Goal: Task Accomplishment & Management: Complete application form

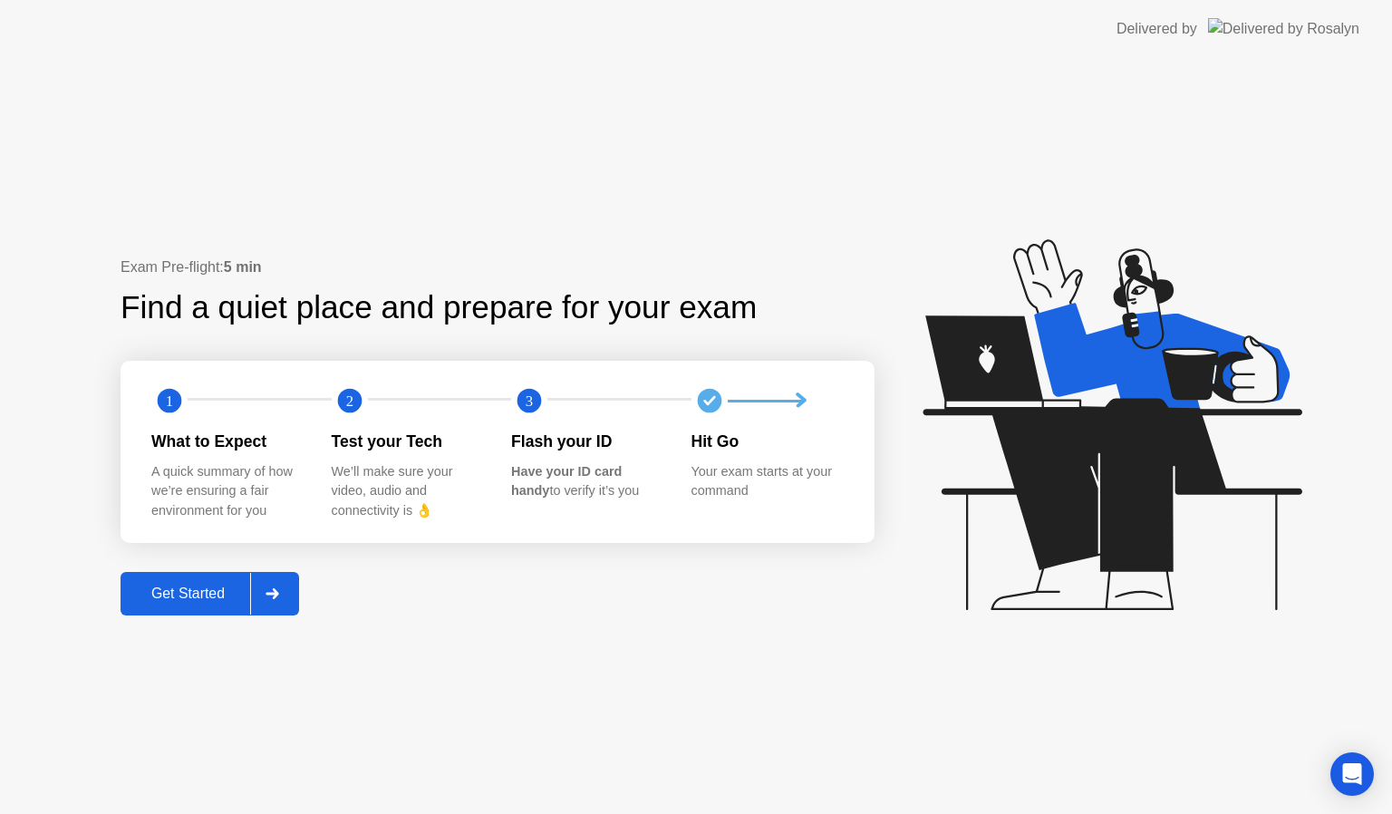
click at [196, 607] on button "Get Started" at bounding box center [210, 593] width 178 height 43
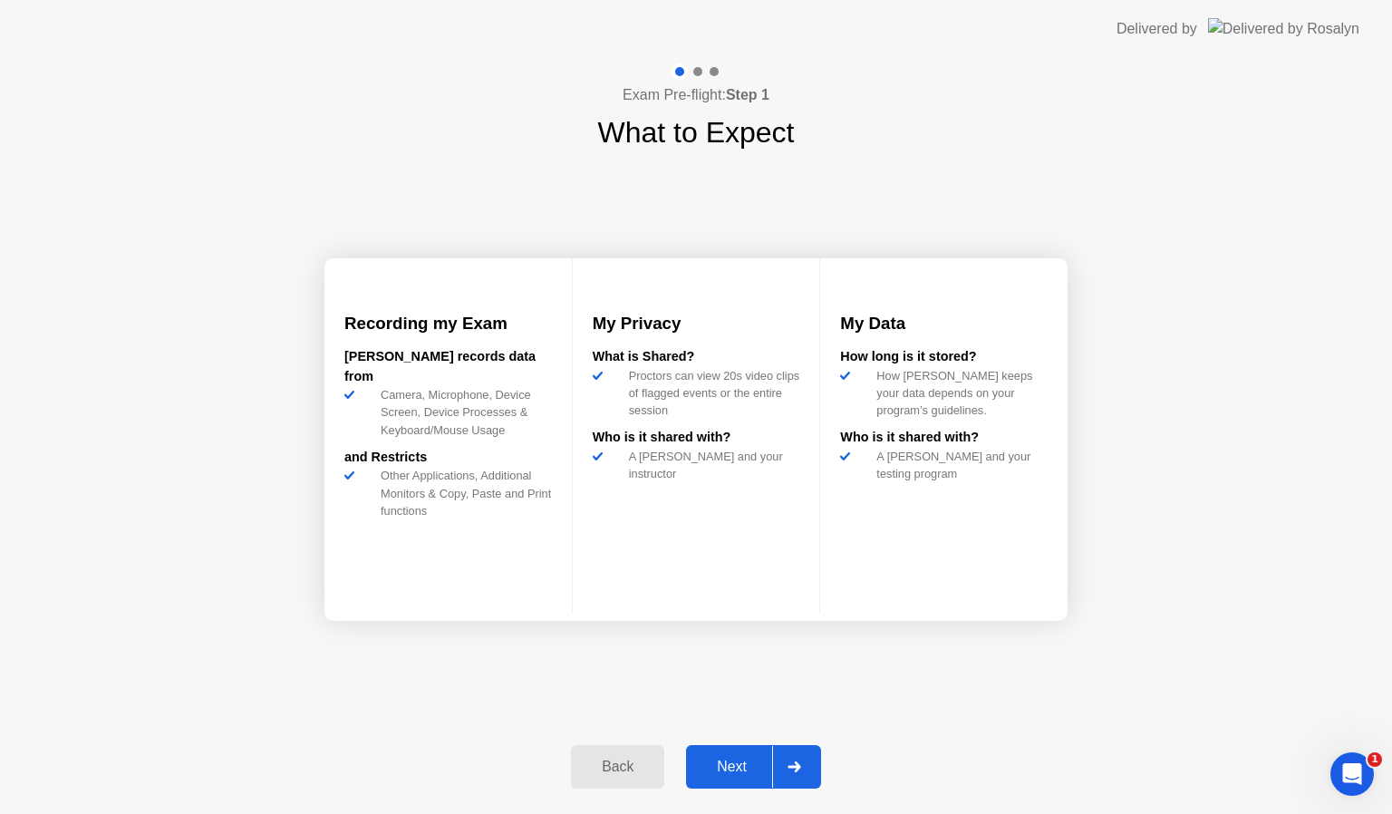
click at [747, 769] on div "Next" at bounding box center [731, 766] width 81 height 16
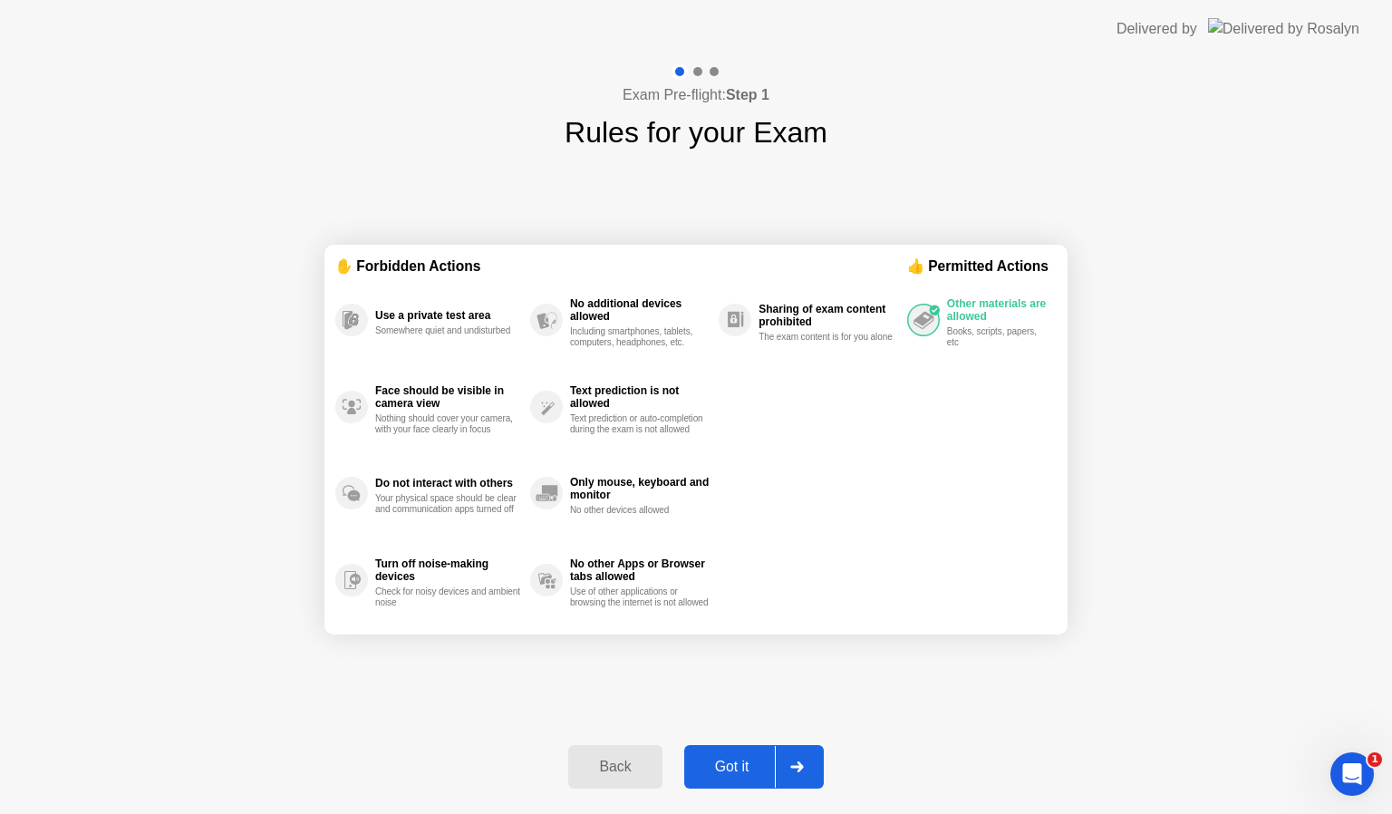
click at [747, 766] on div "Got it" at bounding box center [732, 766] width 85 height 16
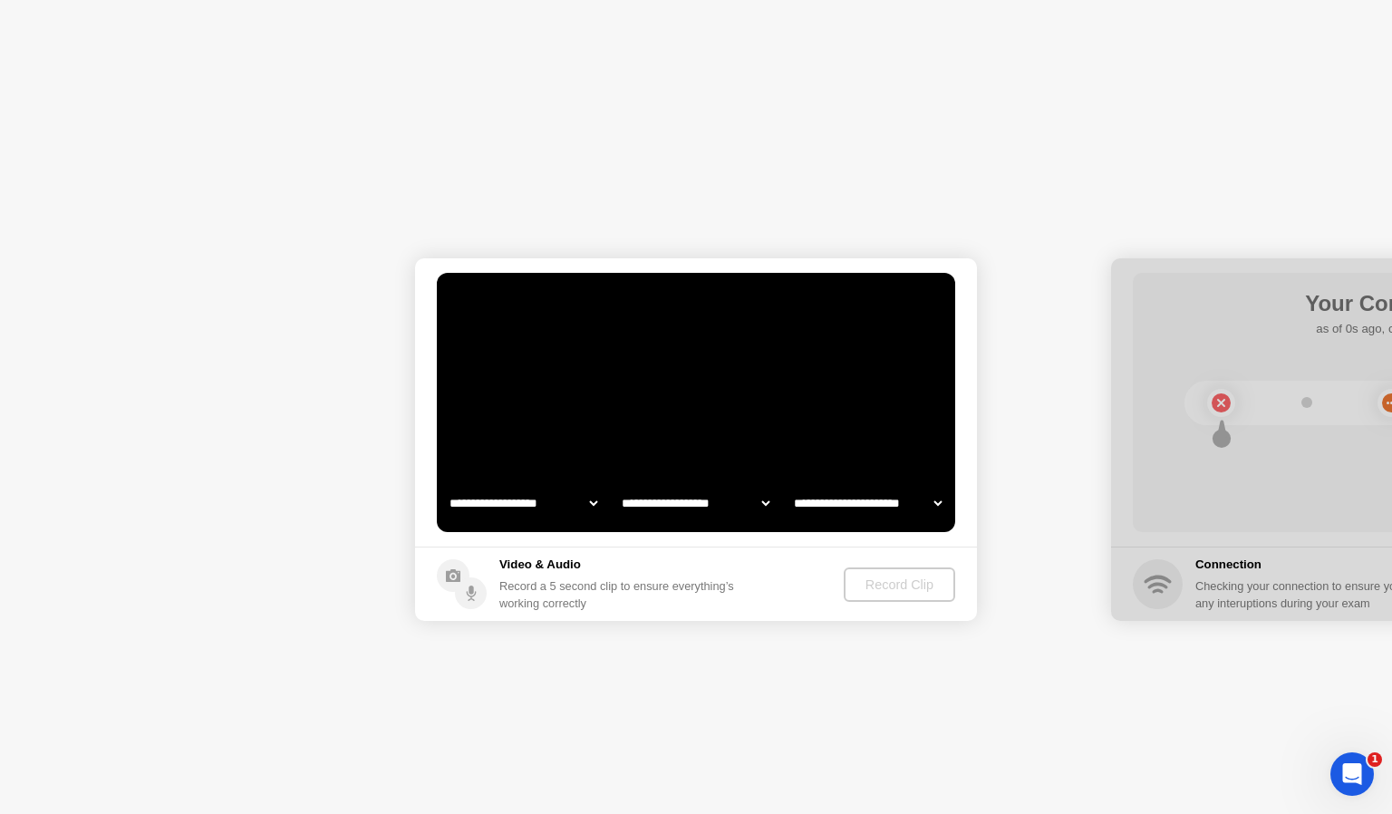
select select "**********"
select select "*******"
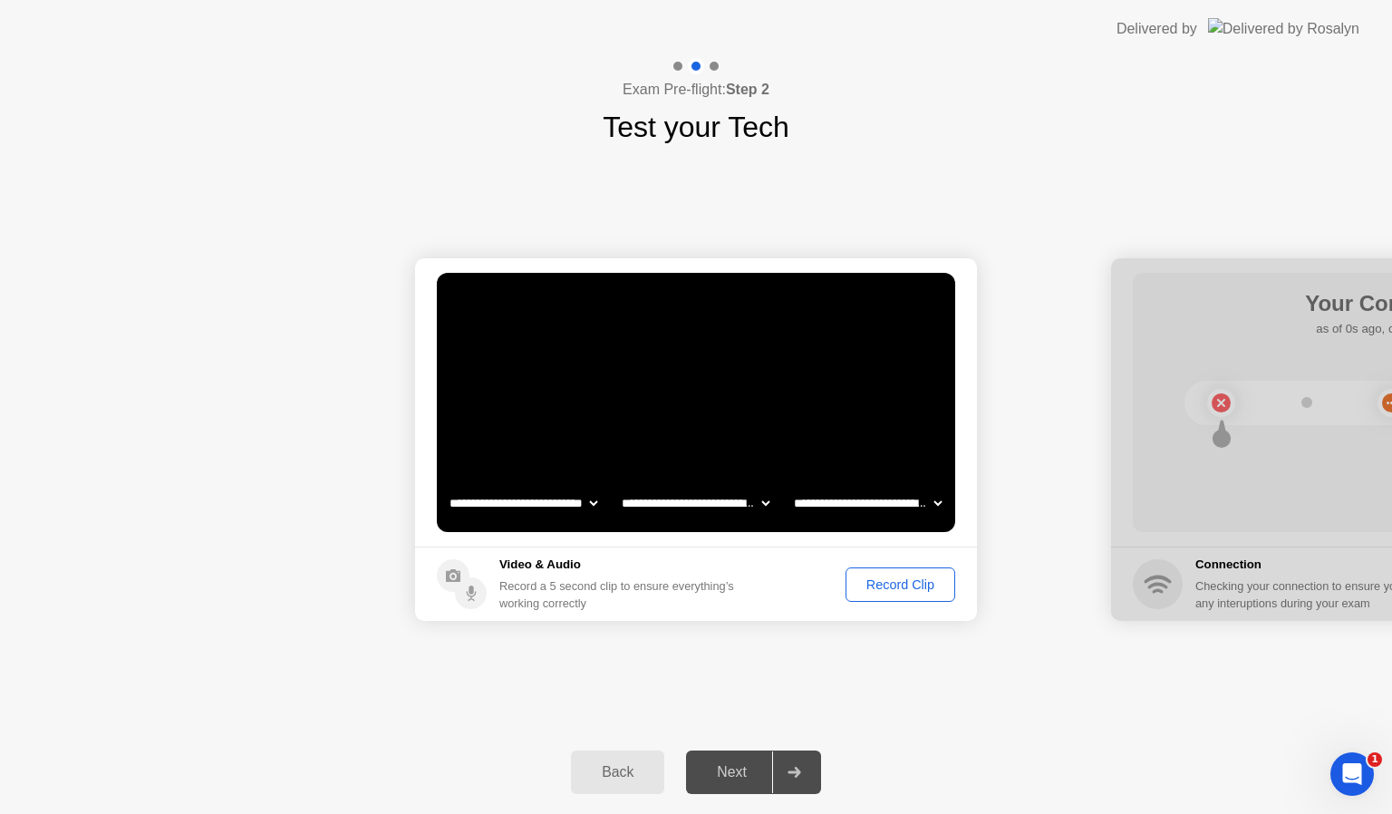
click at [893, 589] on div "Record Clip" at bounding box center [900, 584] width 97 height 14
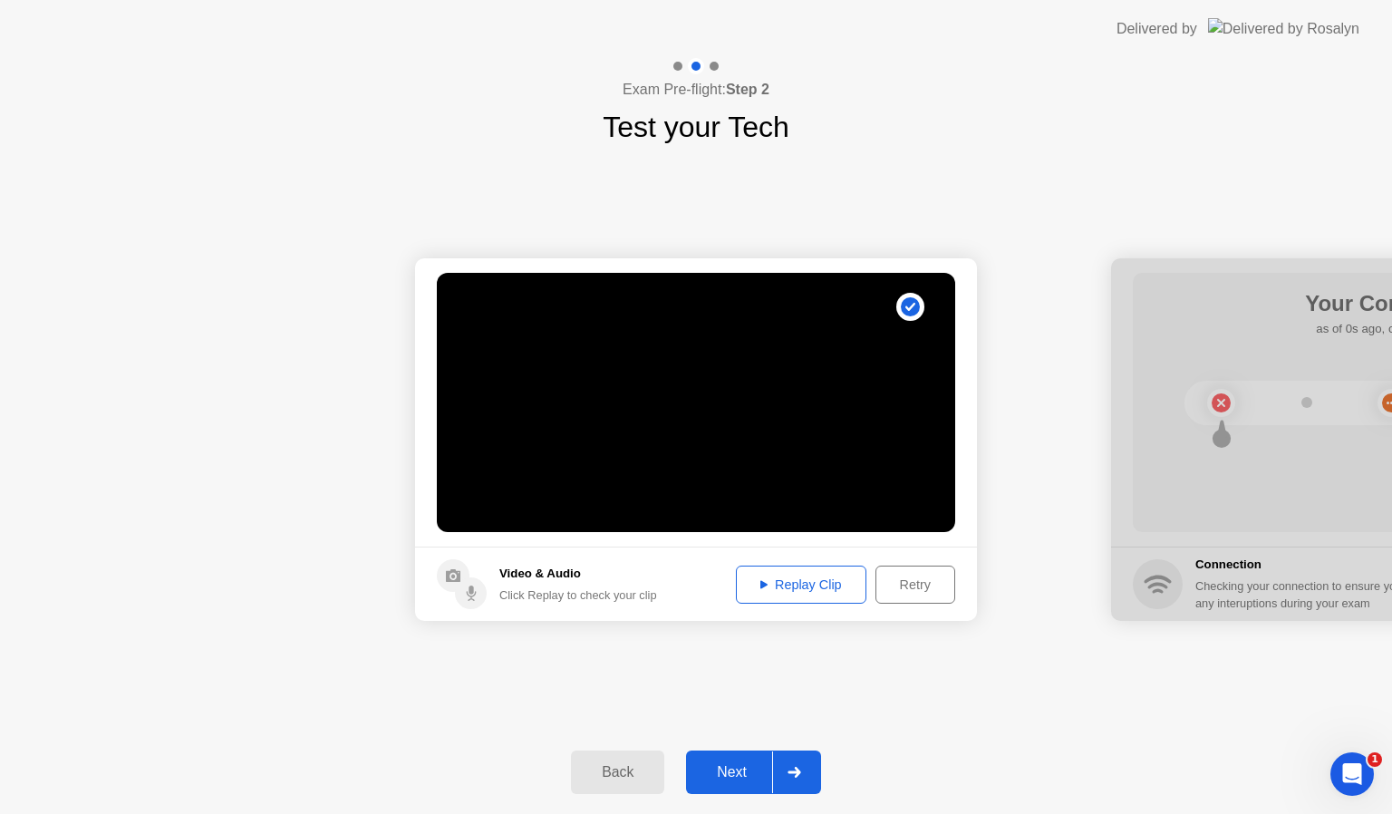
click at [751, 768] on div "Next" at bounding box center [731, 772] width 81 height 16
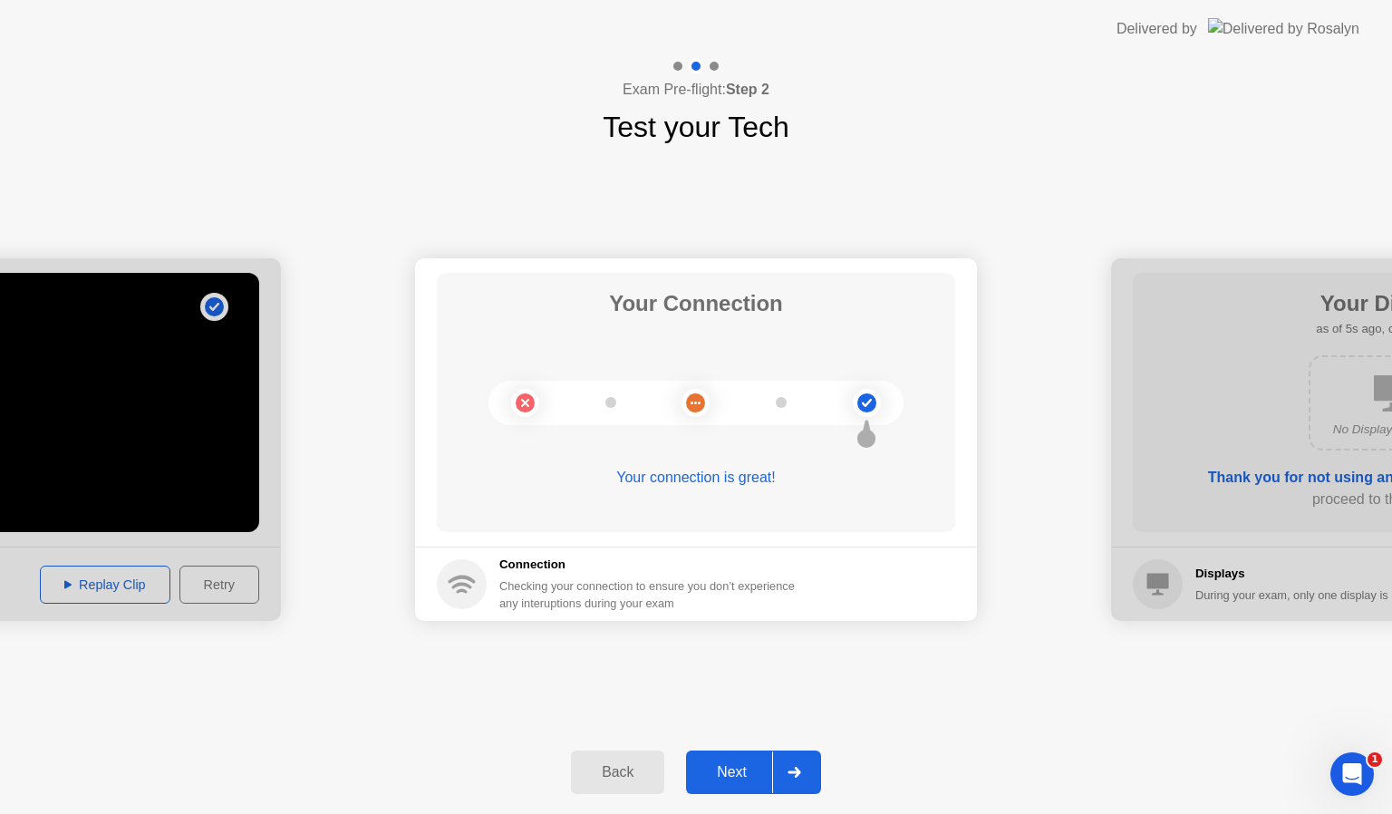
click at [721, 783] on button "Next" at bounding box center [753, 771] width 135 height 43
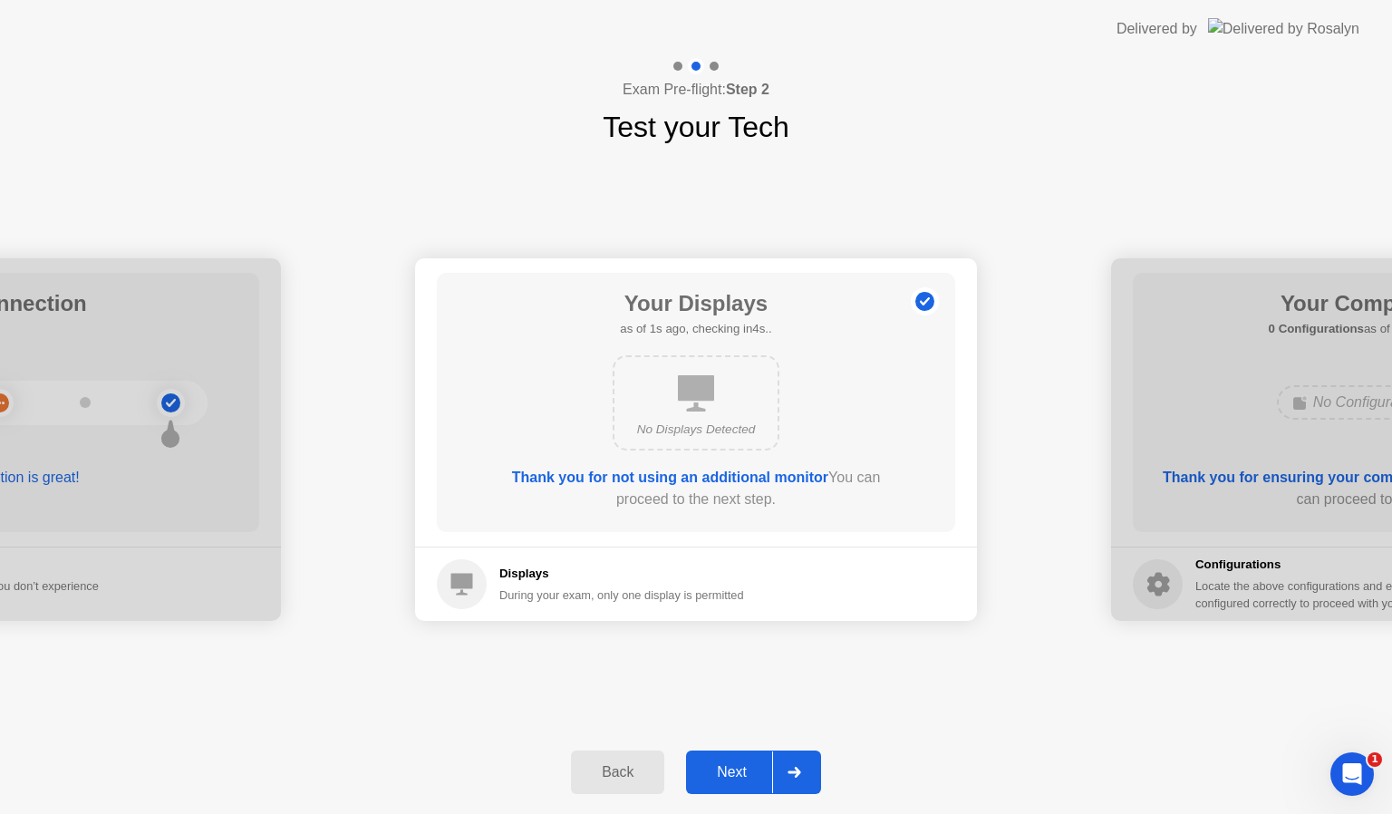
click at [743, 764] on div "Next" at bounding box center [731, 772] width 81 height 16
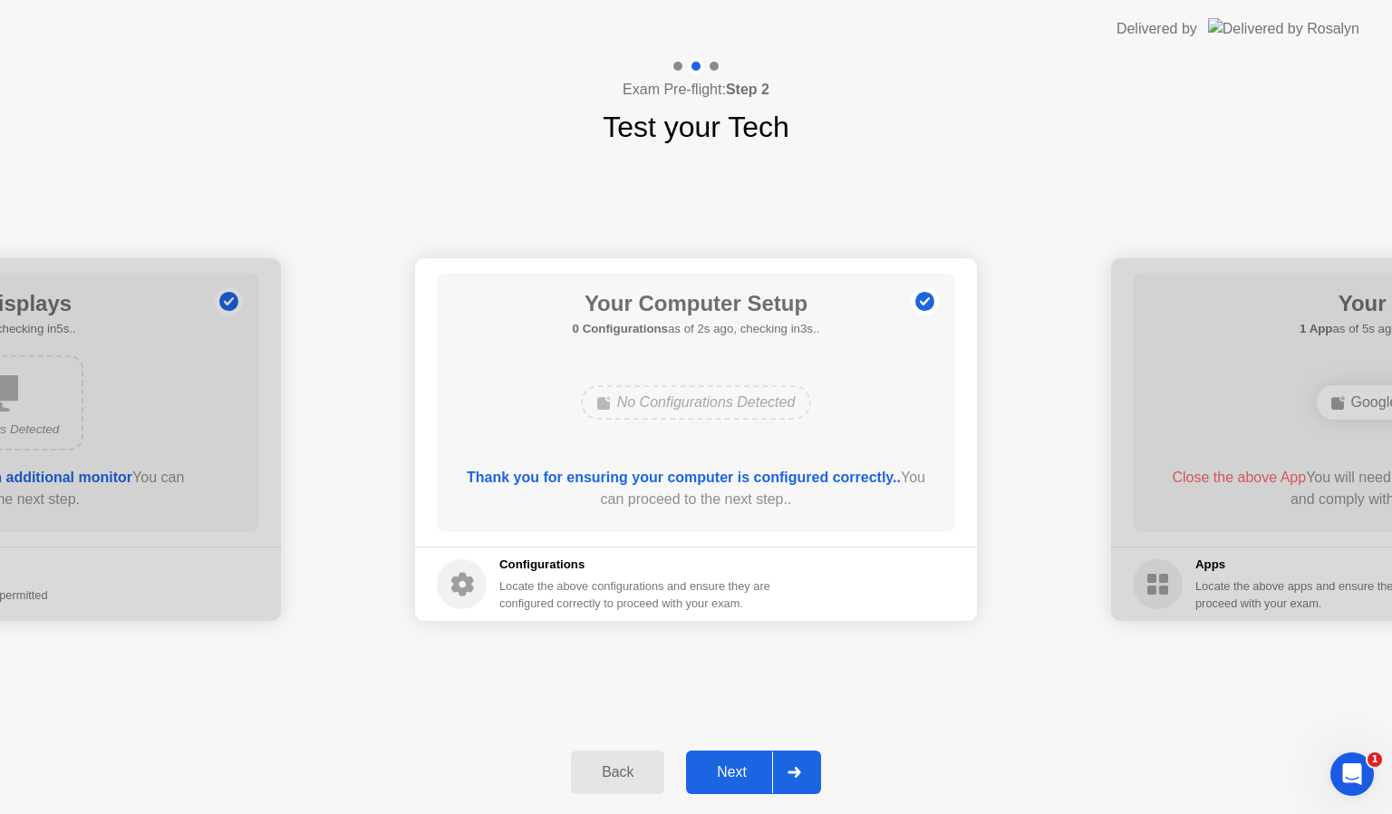
click at [729, 776] on div "Next" at bounding box center [731, 772] width 81 height 16
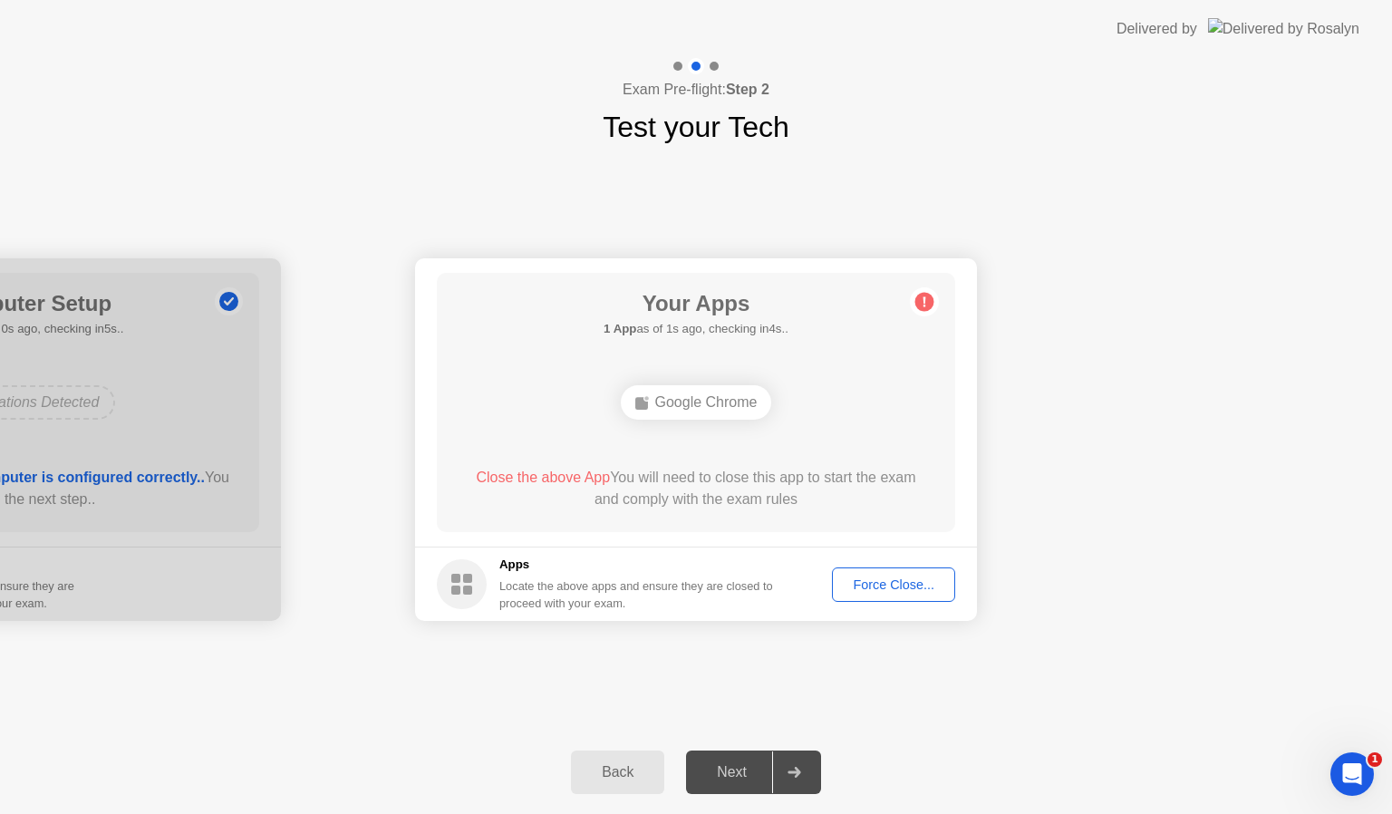
click at [892, 584] on div "Force Close..." at bounding box center [893, 584] width 111 height 14
click at [902, 584] on div "Force Close..." at bounding box center [893, 584] width 111 height 14
click at [899, 577] on div "Force Close..." at bounding box center [893, 584] width 111 height 14
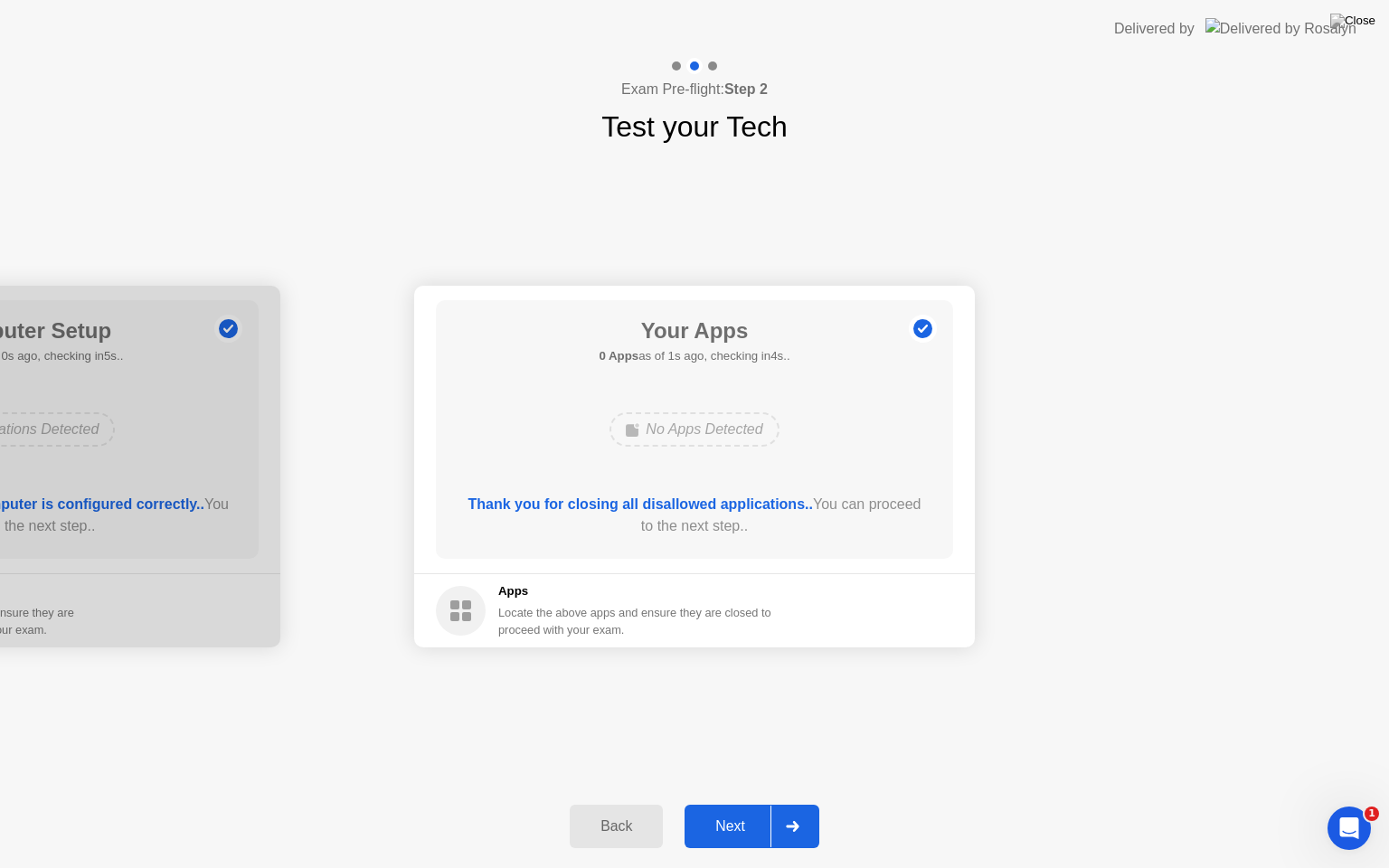
click at [740, 811] on div "Next" at bounding box center [729, 826] width 81 height 16
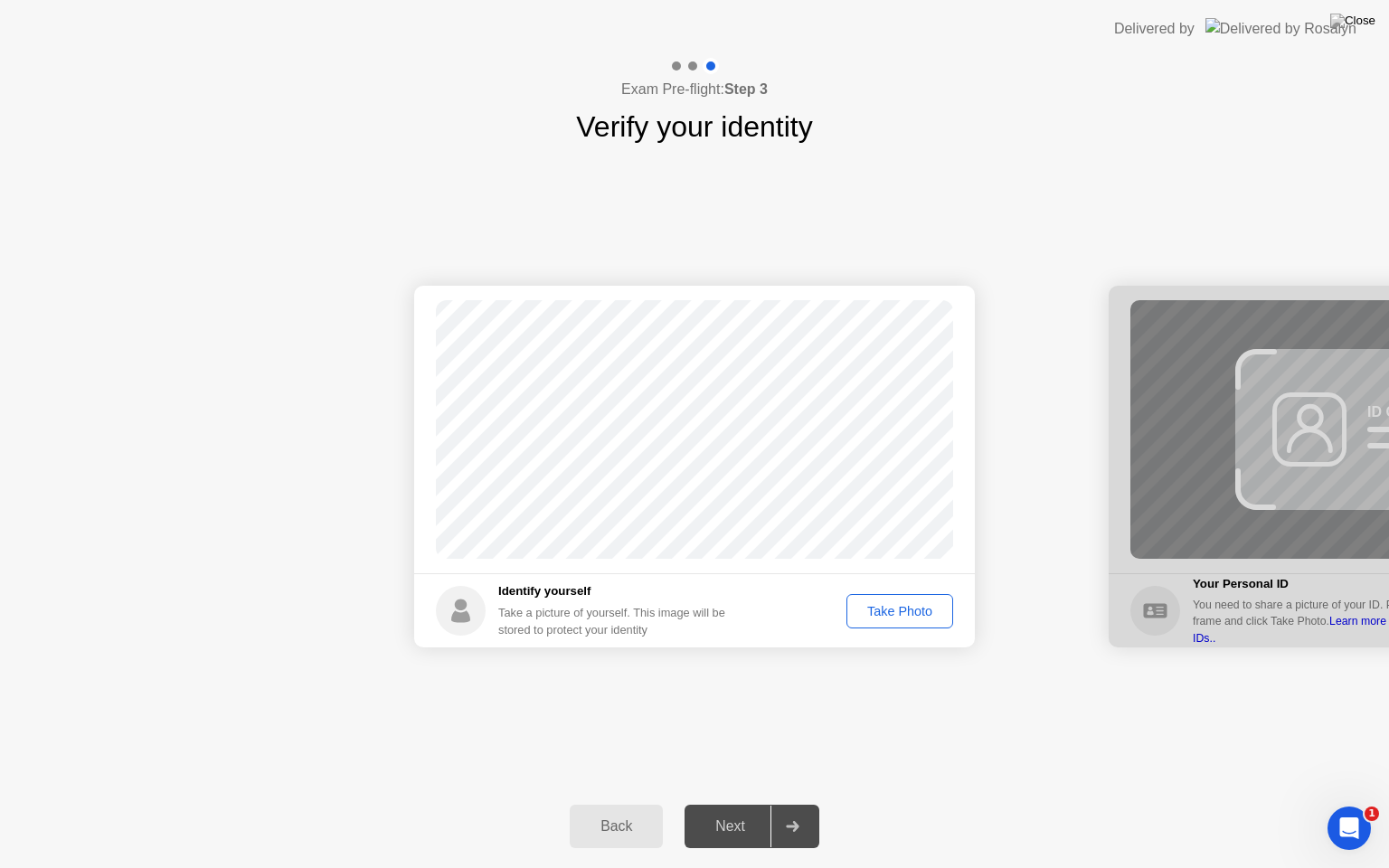
click at [899, 618] on div "Take Photo" at bounding box center [899, 611] width 94 height 14
click at [722, 811] on div "Next" at bounding box center [729, 826] width 81 height 16
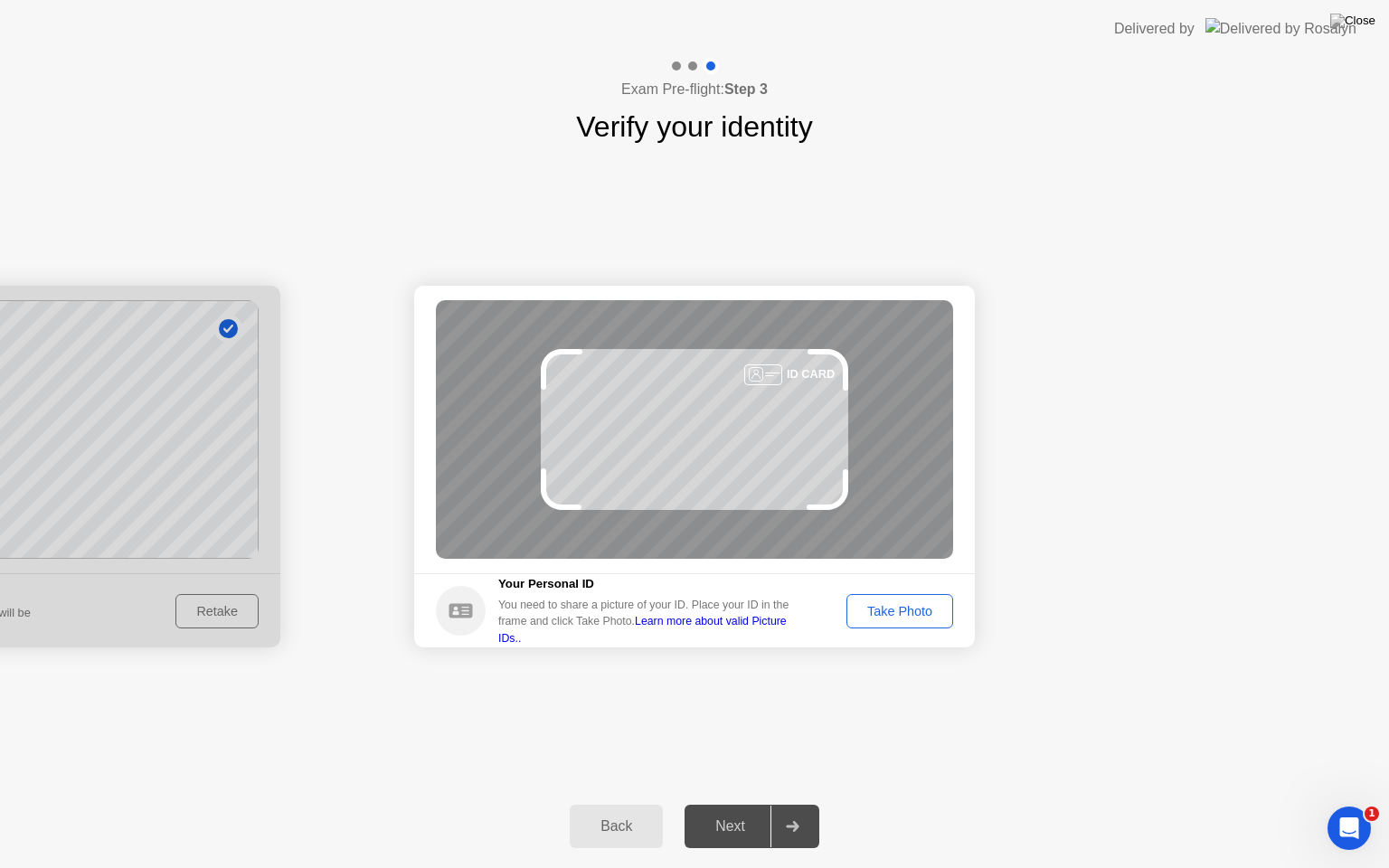
click at [890, 619] on div "Take Photo" at bounding box center [899, 611] width 94 height 14
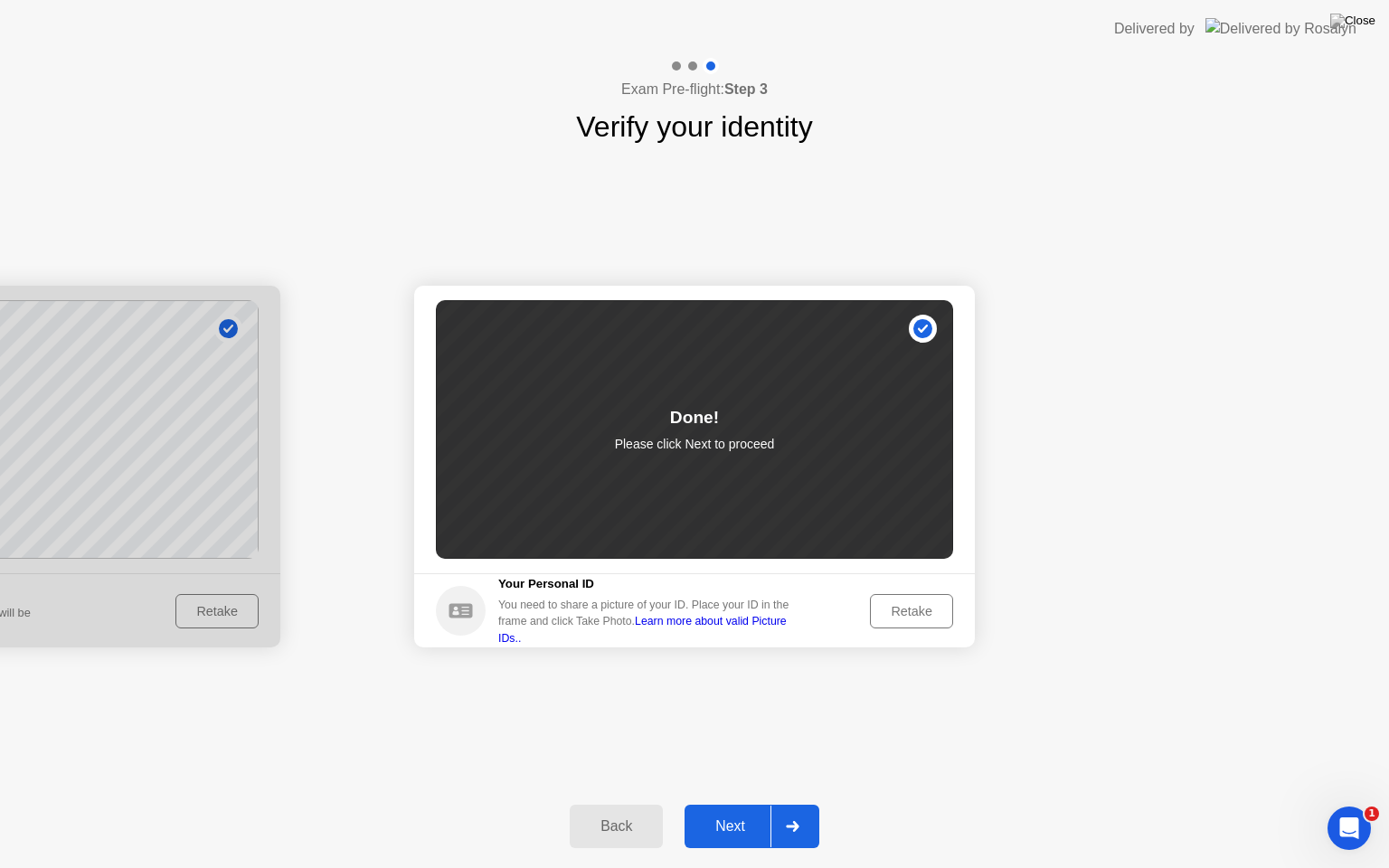
click at [750, 811] on div "Next" at bounding box center [729, 826] width 81 height 16
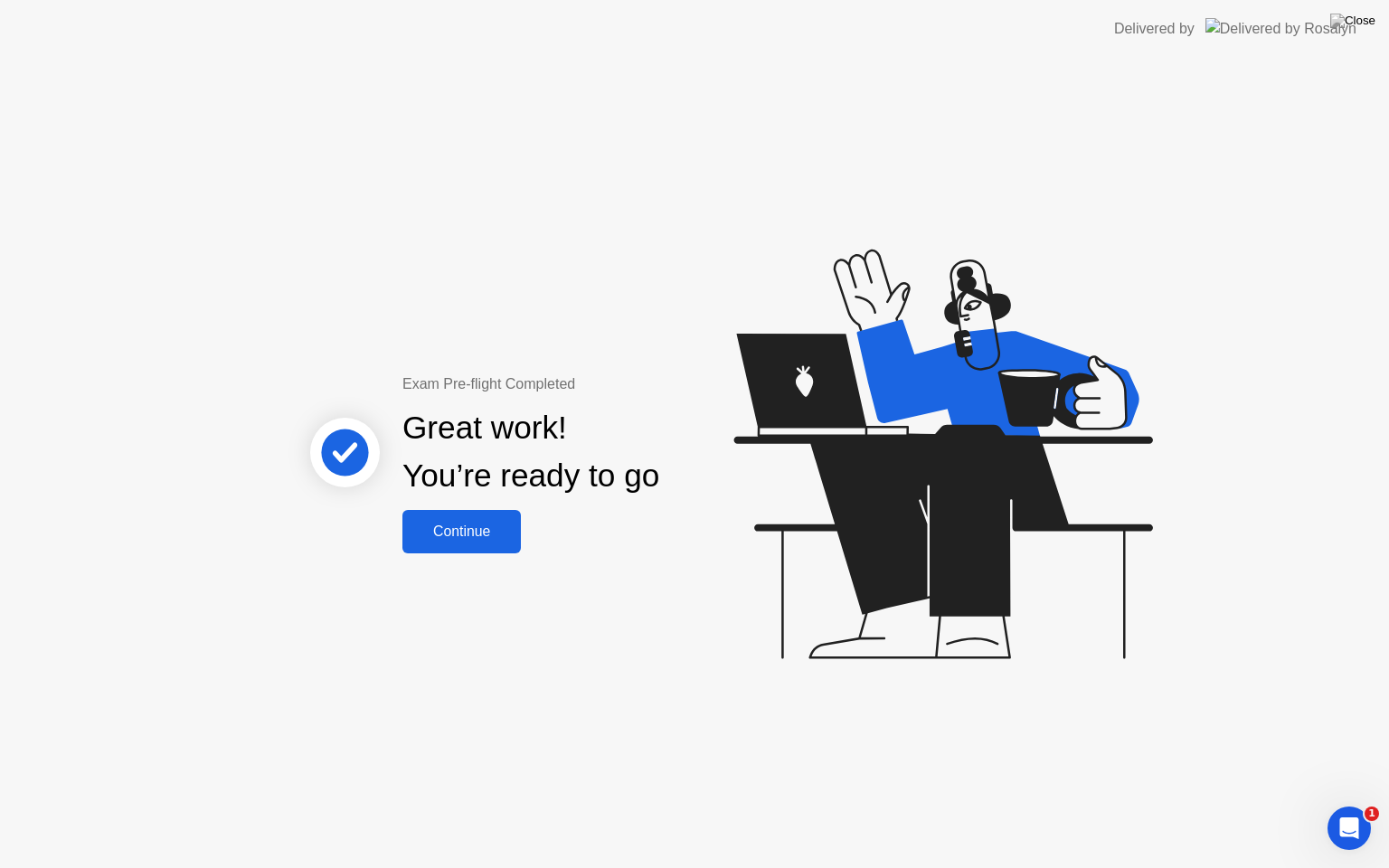
click at [469, 540] on div "Continue" at bounding box center [462, 532] width 108 height 16
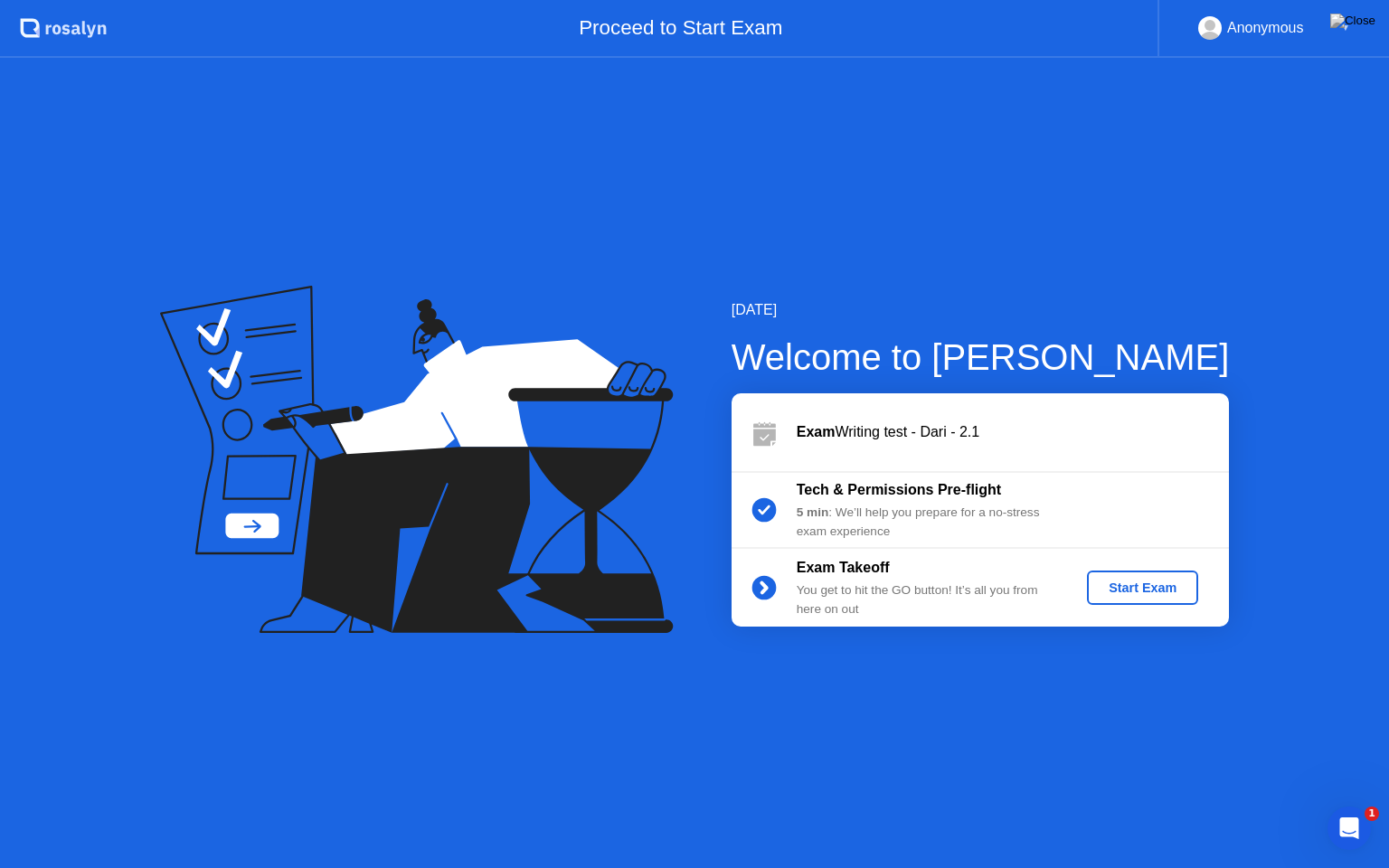
click at [1158, 583] on div "Start Exam" at bounding box center [1142, 588] width 97 height 14
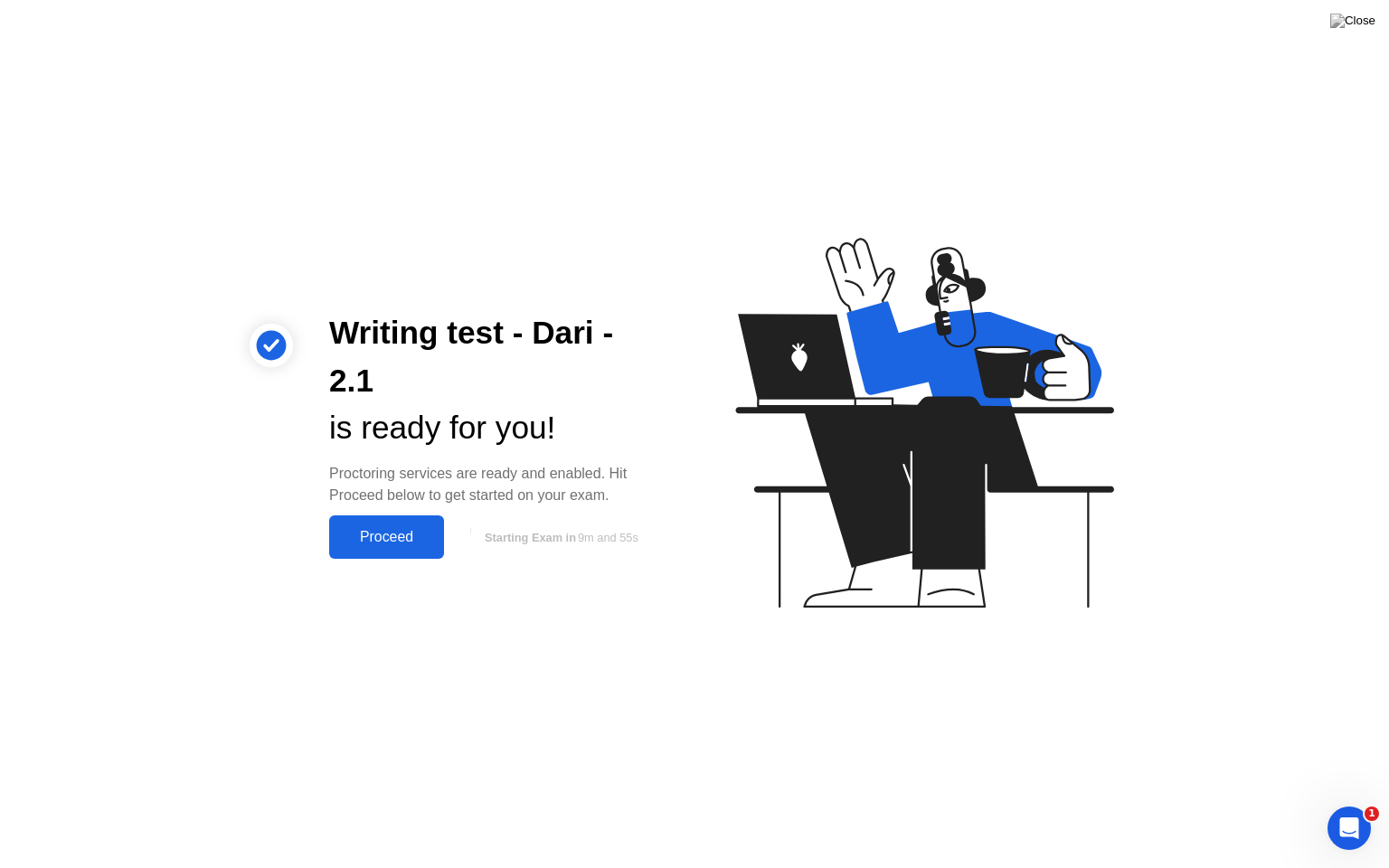
click at [391, 539] on div "Proceed" at bounding box center [386, 537] width 104 height 16
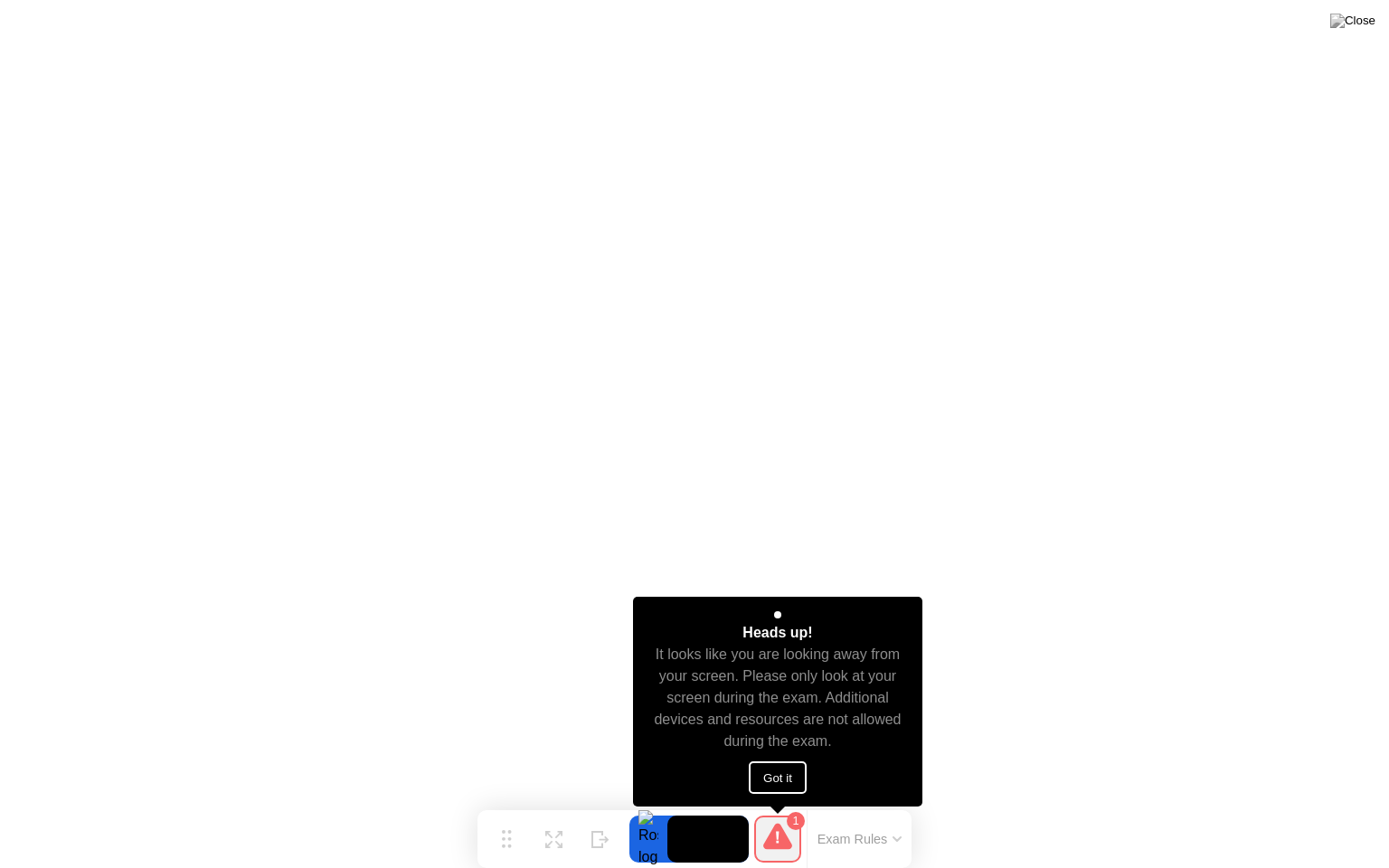
click at [774, 788] on button "Got it" at bounding box center [777, 777] width 58 height 33
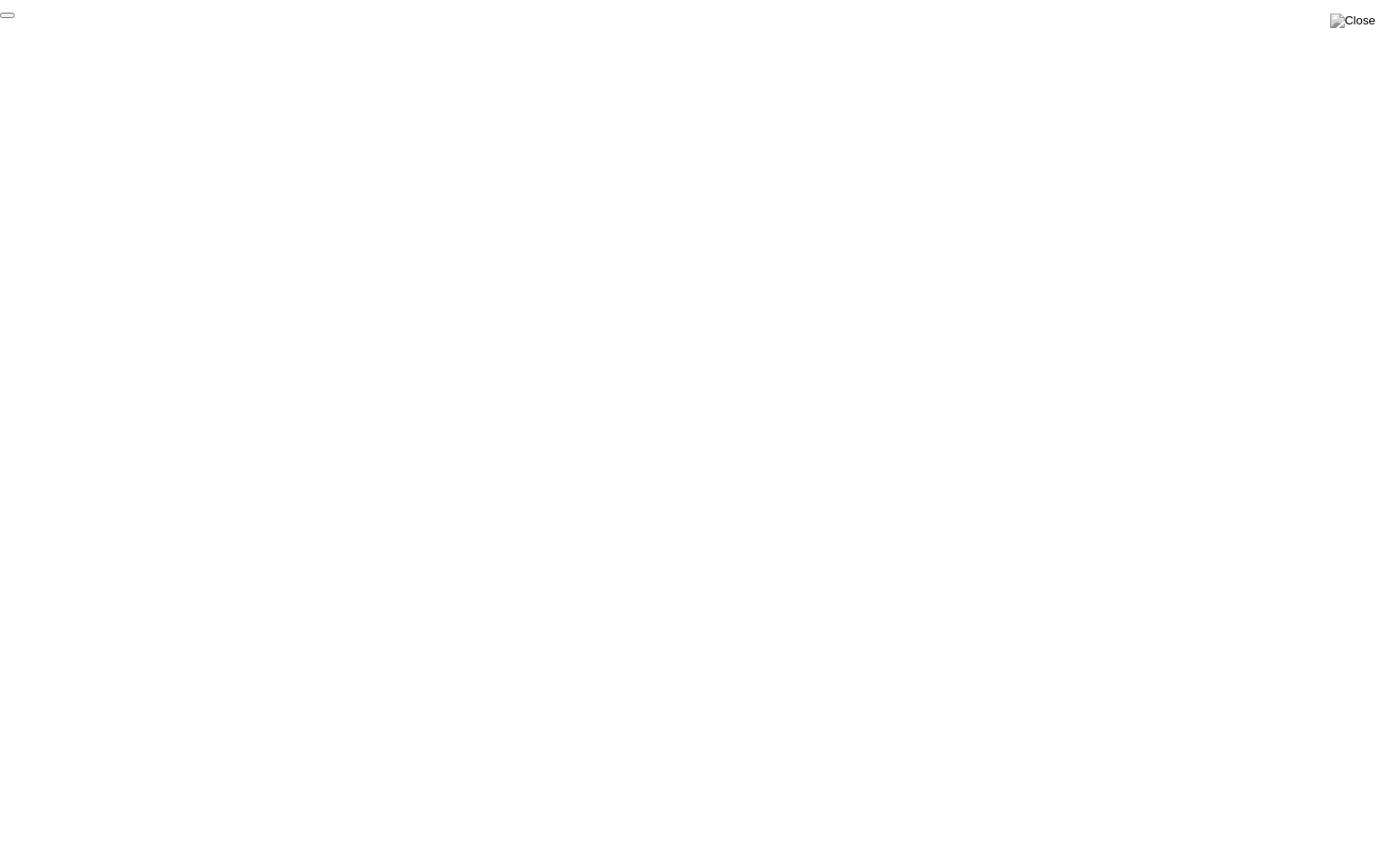
click div "End Proctoring Session"
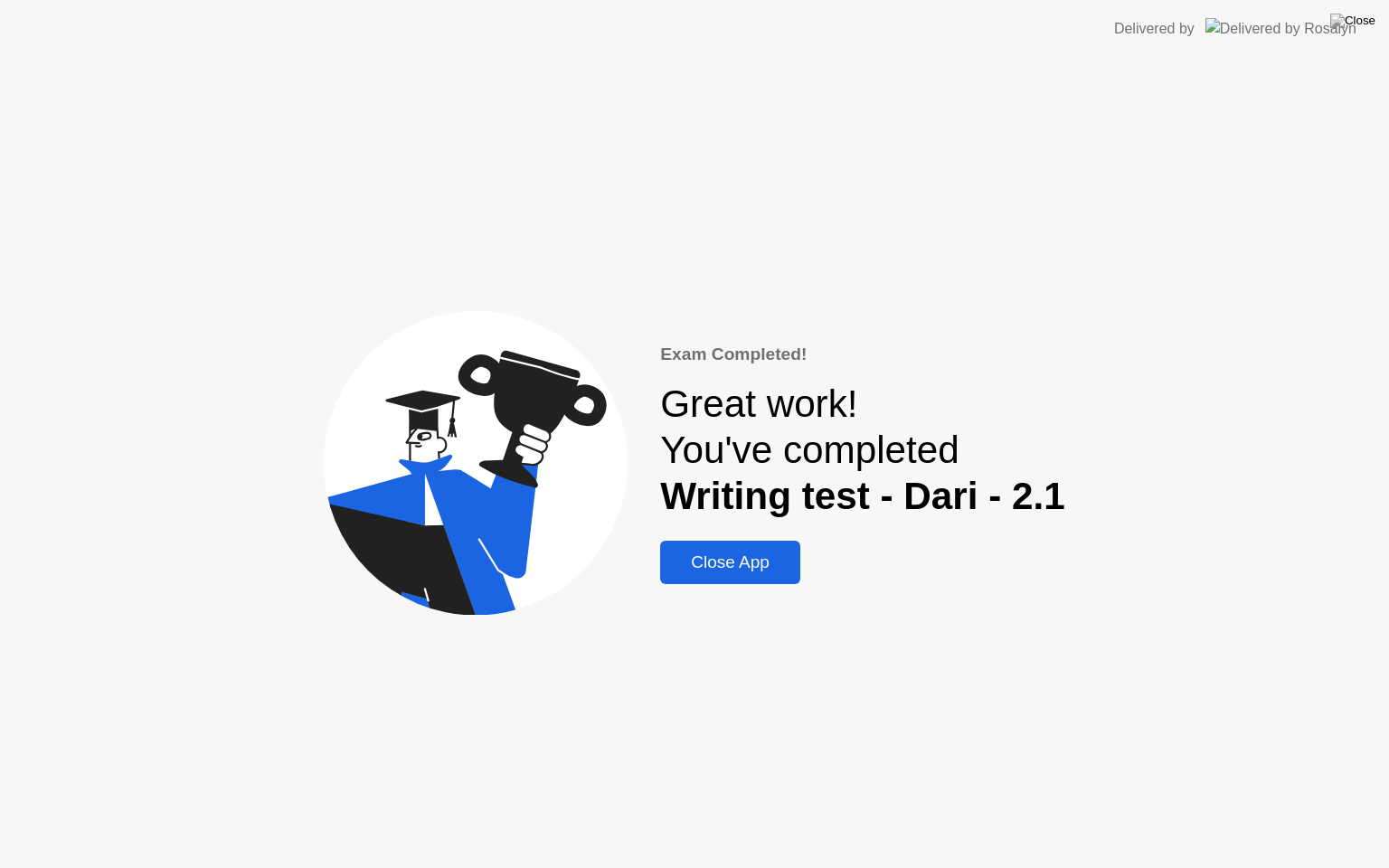
click at [759, 553] on div "Close App" at bounding box center [730, 563] width 130 height 20
